Goal: Task Accomplishment & Management: Manage account settings

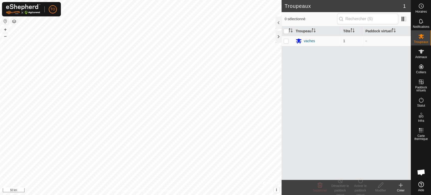
scroll to position [158, 0]
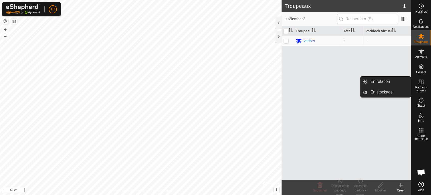
click at [420, 86] on span "Paddock virtuels" at bounding box center [420, 89] width 17 height 6
click at [389, 85] on link "En rotation" at bounding box center [388, 81] width 43 height 10
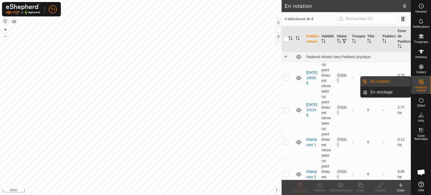
click at [385, 82] on link "En rotation" at bounding box center [388, 81] width 43 height 10
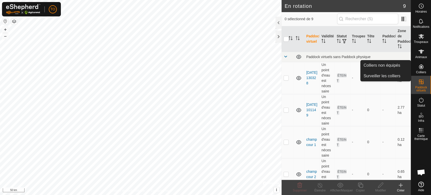
click at [421, 71] on span "Colliers" at bounding box center [420, 72] width 10 height 3
click at [385, 66] on link "Colliers non équipés" at bounding box center [385, 65] width 50 height 10
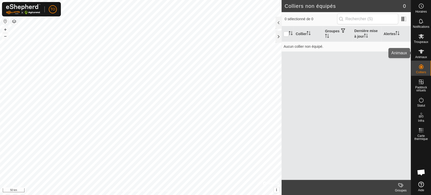
click at [421, 54] on icon at bounding box center [421, 51] width 6 height 6
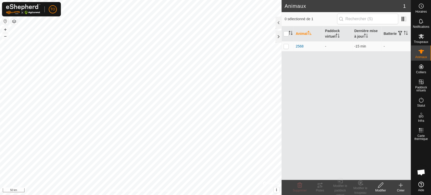
click at [400, 188] on div "Créer" at bounding box center [400, 190] width 20 height 5
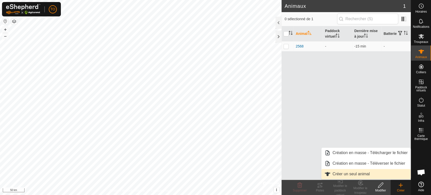
click at [368, 176] on link "Créer un seul animal" at bounding box center [365, 174] width 89 height 10
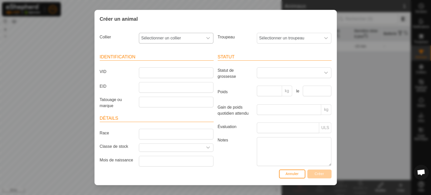
click at [159, 36] on span "Sélectionner un collier" at bounding box center [171, 38] width 64 height 10
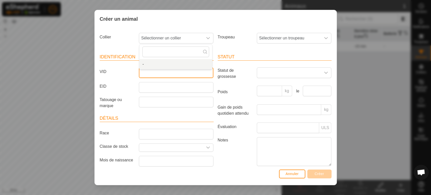
click at [148, 75] on input "VID" at bounding box center [176, 72] width 74 height 11
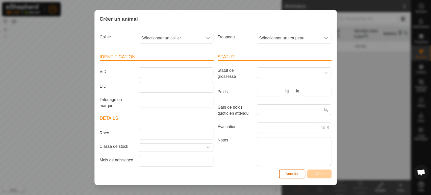
drag, startPoint x: 287, startPoint y: 172, endPoint x: 293, endPoint y: 171, distance: 6.2
click at [288, 172] on span "Annuler" at bounding box center [291, 174] width 13 height 4
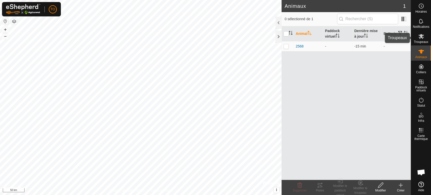
click at [418, 39] on icon at bounding box center [421, 36] width 6 height 6
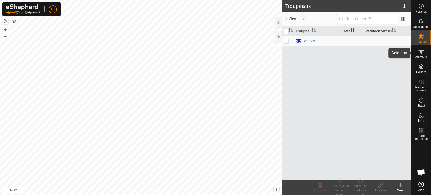
click at [419, 53] on icon at bounding box center [421, 51] width 6 height 6
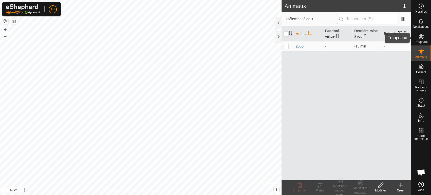
click at [425, 37] on div "Troupeaux" at bounding box center [421, 37] width 20 height 15
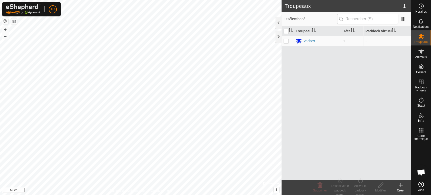
click at [398, 185] on icon at bounding box center [400, 185] width 6 height 6
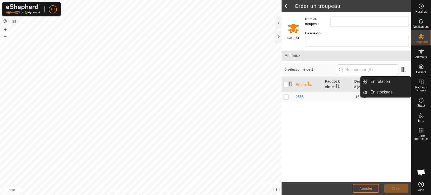
click at [419, 84] on icon at bounding box center [421, 82] width 6 height 6
click at [375, 83] on link "En rotation" at bounding box center [388, 81] width 43 height 10
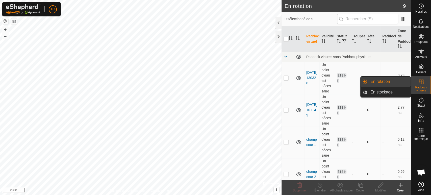
click at [418, 85] on es-virtualpaddocks-svg-icon at bounding box center [420, 82] width 9 height 8
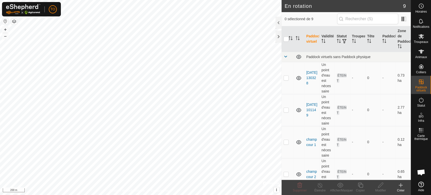
click at [402, 188] on div "Créer" at bounding box center [400, 190] width 20 height 5
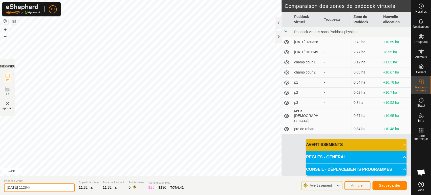
click at [50, 189] on input "[DATE] 112844" at bounding box center [39, 187] width 71 height 9
click at [386, 185] on span "Sauvegarder" at bounding box center [389, 185] width 22 height 4
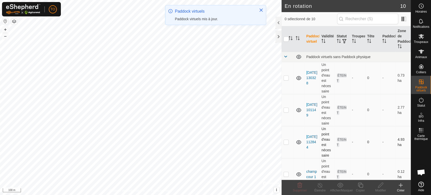
click at [285, 142] on p-checkbox at bounding box center [285, 142] width 5 height 4
checkbox input "true"
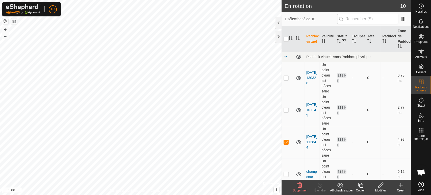
click at [363, 184] on copy-svg-icon at bounding box center [360, 185] width 20 height 6
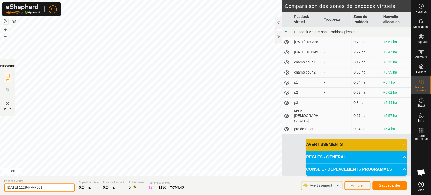
click at [54, 188] on input "[DATE] 112844-VP001" at bounding box center [39, 187] width 71 height 9
click at [381, 185] on span "Sauvegarder" at bounding box center [389, 185] width 22 height 4
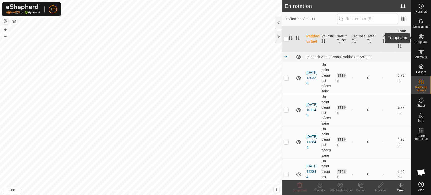
click at [418, 39] on icon at bounding box center [421, 36] width 6 height 6
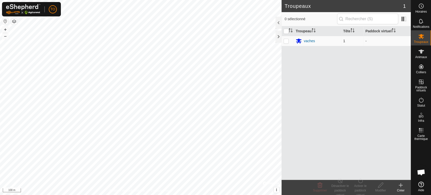
click at [285, 41] on p-checkbox at bounding box center [285, 41] width 5 height 4
checkbox input "true"
click at [361, 185] on div "Activer le paddock virtuel" at bounding box center [360, 190] width 20 height 14
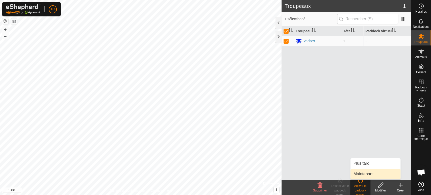
click at [365, 175] on link "Maintenant" at bounding box center [375, 174] width 50 height 10
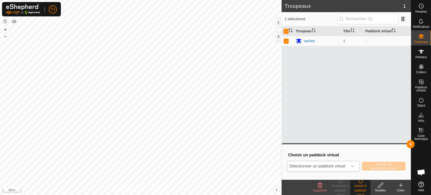
click at [333, 167] on span "Sélectionner un paddock virtuel" at bounding box center [317, 166] width 60 height 10
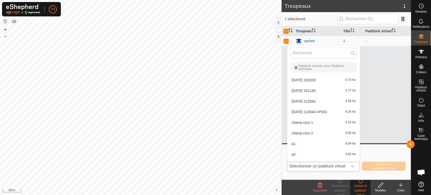
scroll to position [8, 0]
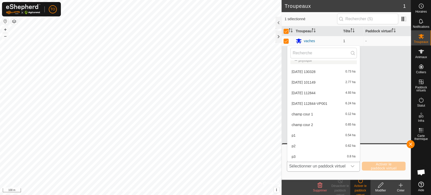
click at [326, 92] on li "[DATE] 112844 4.93 ha" at bounding box center [323, 93] width 72 height 10
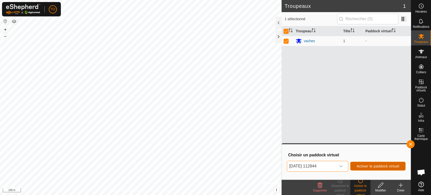
click at [379, 165] on span "Activer le paddock virtuel" at bounding box center [377, 166] width 43 height 4
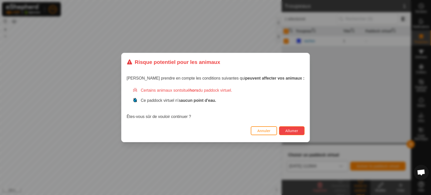
click at [283, 134] on button "Allumer" at bounding box center [291, 130] width 25 height 9
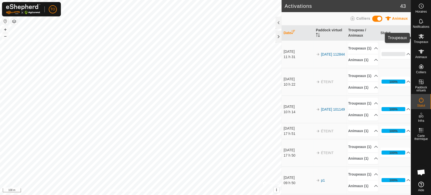
click at [420, 39] on icon at bounding box center [421, 36] width 6 height 6
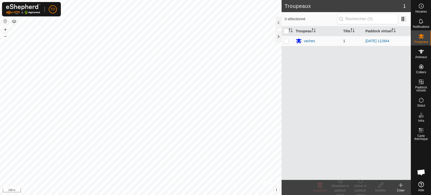
click at [283, 41] on p-checkbox at bounding box center [285, 41] width 5 height 4
checkbox input "true"
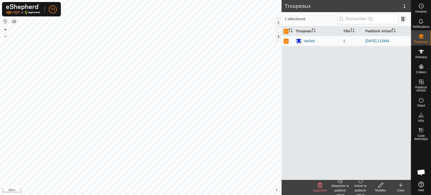
click at [357, 183] on icon at bounding box center [360, 180] width 6 height 6
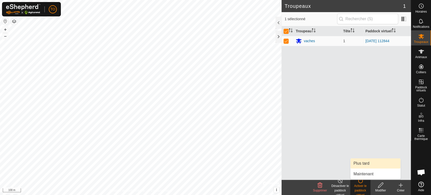
click at [361, 162] on link "Plus tard" at bounding box center [375, 163] width 50 height 10
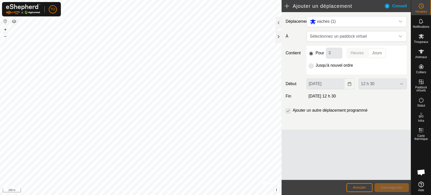
click at [310, 66] on p-radiobutton at bounding box center [310, 65] width 5 height 6
click at [339, 38] on span "Sélectionnez un paddock virtuel" at bounding box center [352, 36] width 88 height 10
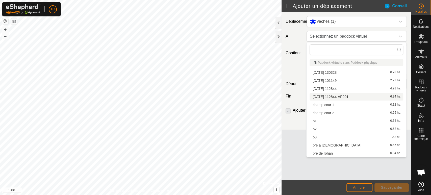
click at [351, 96] on li "[DATE] 112844-VP001 6.24 ha" at bounding box center [356, 97] width 94 height 8
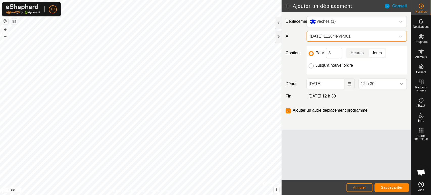
click at [311, 65] on input "Jusqu'à nouvel ordre" at bounding box center [310, 65] width 5 height 5
radio input "true"
checkbox input "false"
click at [327, 86] on input "[DATE]" at bounding box center [325, 83] width 38 height 11
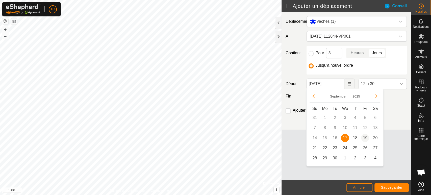
click at [366, 138] on span "19" at bounding box center [365, 138] width 8 height 8
type input "[DATE]"
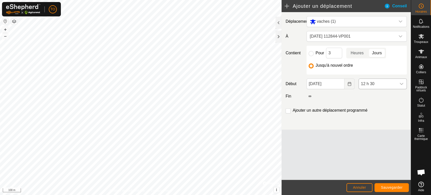
click at [378, 82] on span "12 h 30" at bounding box center [377, 84] width 38 height 10
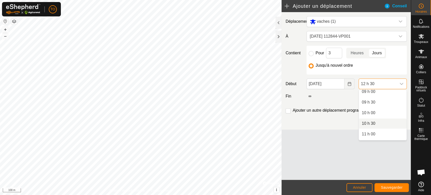
scroll to position [166, 0]
click at [374, 118] on li "09 h 00" at bounding box center [382, 119] width 48 height 10
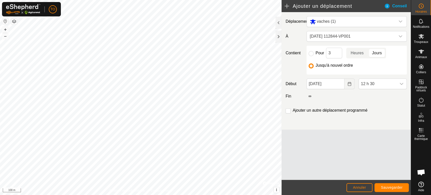
scroll to position [224, 0]
click at [393, 185] on button "Sauvegarder" at bounding box center [391, 187] width 34 height 9
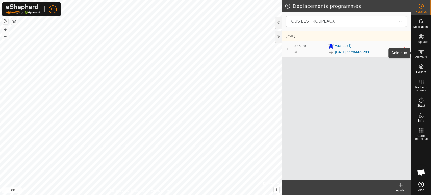
click at [419, 52] on icon at bounding box center [421, 51] width 6 height 6
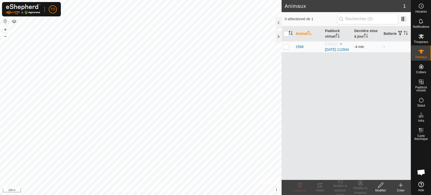
click at [285, 49] on p-checkbox at bounding box center [285, 47] width 5 height 4
checkbox input "true"
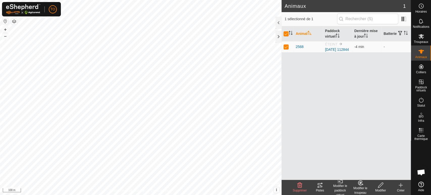
click at [360, 184] on icon at bounding box center [360, 183] width 6 height 6
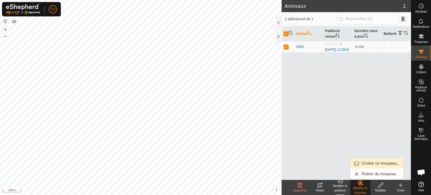
click at [375, 163] on link "Choisir un troupeau..." at bounding box center [376, 163] width 53 height 10
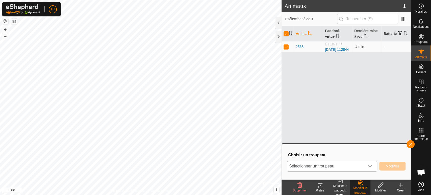
click at [341, 169] on span "Sélectionner un troupeau" at bounding box center [326, 166] width 78 height 10
click at [286, 49] on p-checkbox at bounding box center [285, 47] width 5 height 4
checkbox input "false"
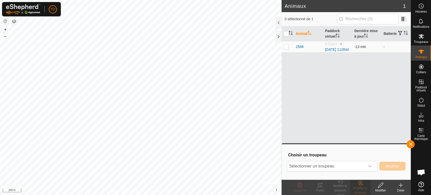
click at [286, 49] on p-checkbox at bounding box center [285, 47] width 5 height 4
checkbox input "true"
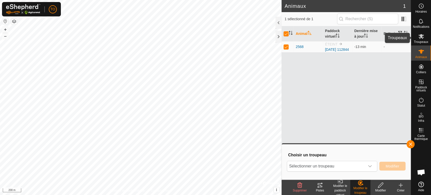
click at [421, 38] on icon at bounding box center [421, 36] width 6 height 6
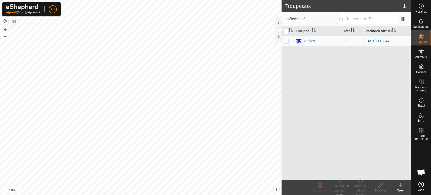
click at [287, 41] on p-checkbox at bounding box center [285, 41] width 5 height 4
checkbox input "true"
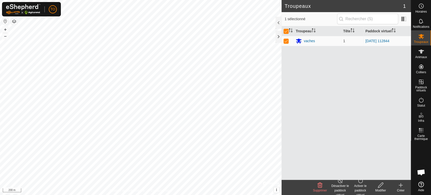
click at [338, 183] on div "Désactiver le paddock virtuel" at bounding box center [340, 187] width 20 height 15
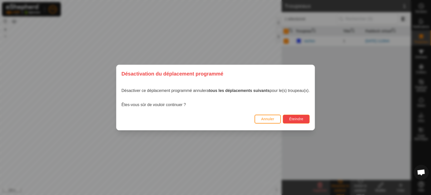
click at [297, 118] on span "Éteindre" at bounding box center [296, 119] width 14 height 4
